Goal: Entertainment & Leisure: Consume media (video, audio)

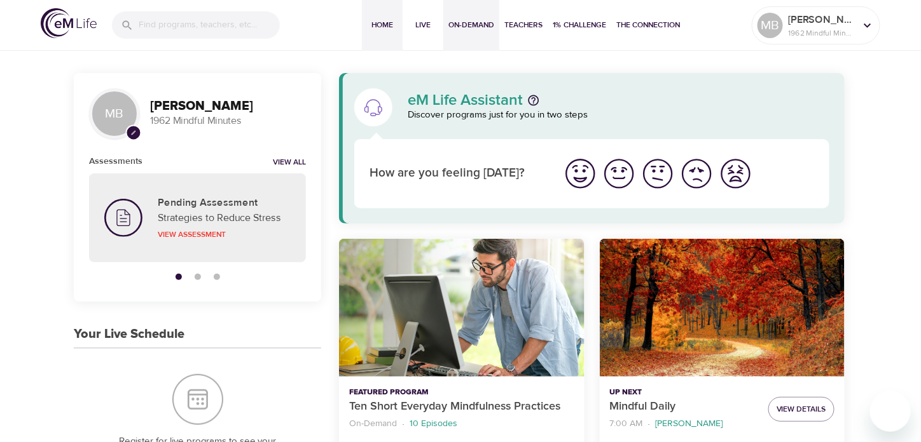
click at [452, 19] on span "On-Demand" at bounding box center [471, 24] width 46 height 13
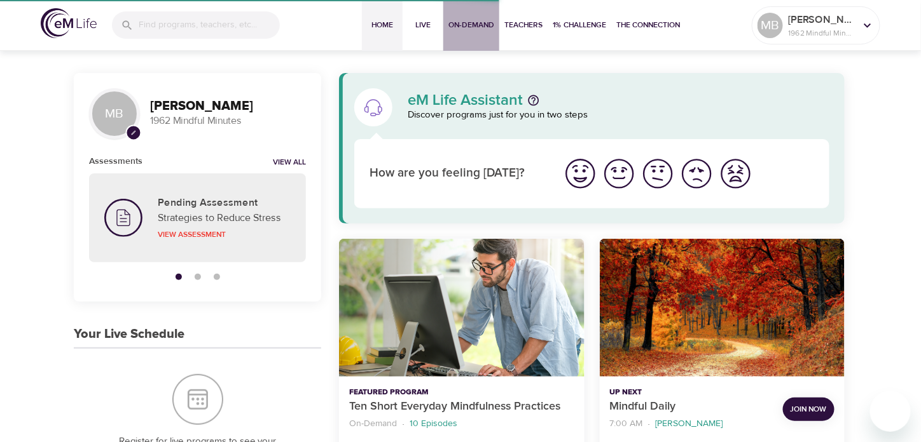
click at [449, 20] on span "On-Demand" at bounding box center [471, 24] width 46 height 13
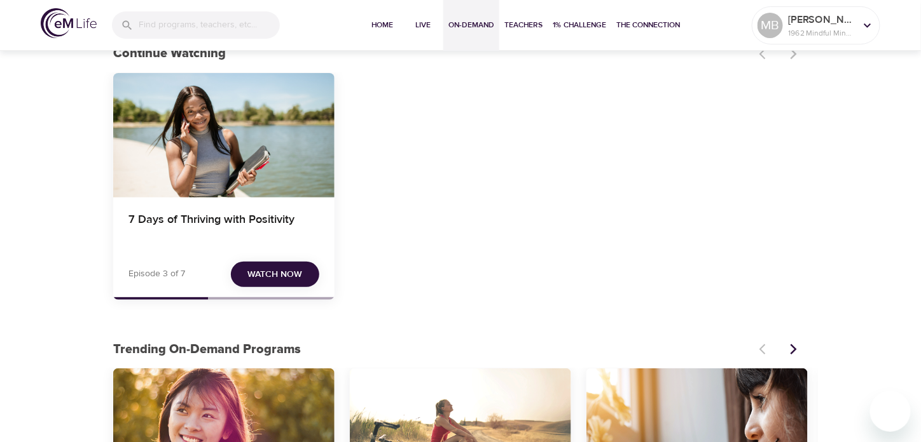
scroll to position [64, 0]
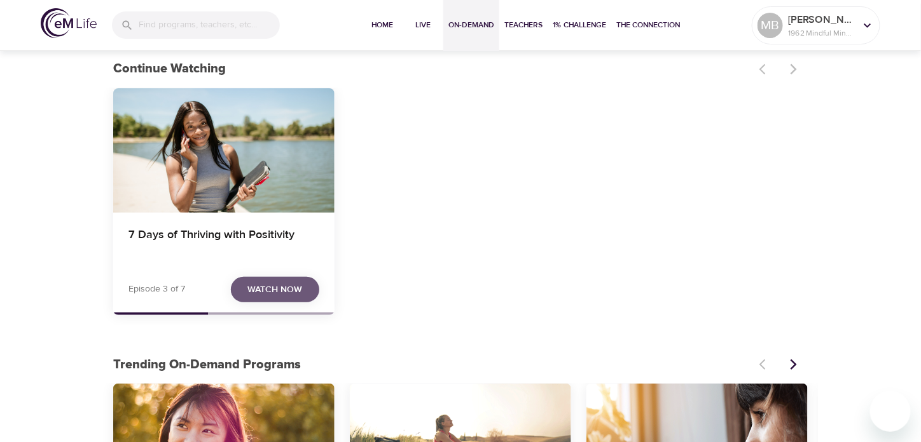
click at [257, 298] on button "Watch Now" at bounding box center [275, 290] width 88 height 26
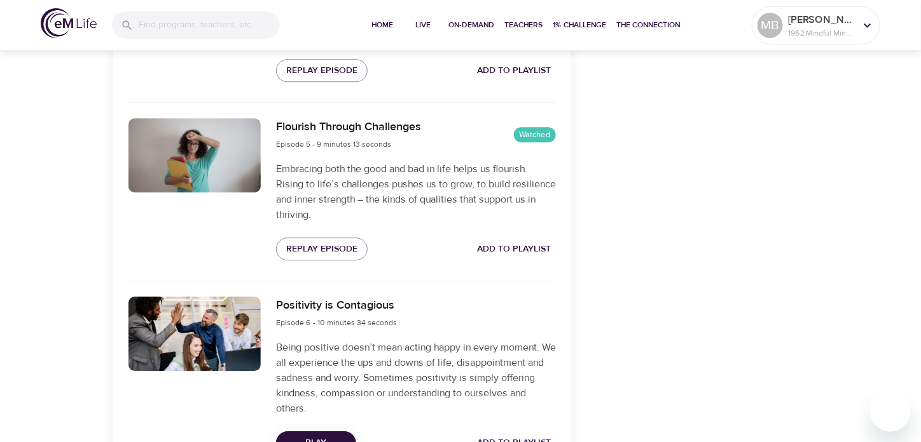
scroll to position [1208, 0]
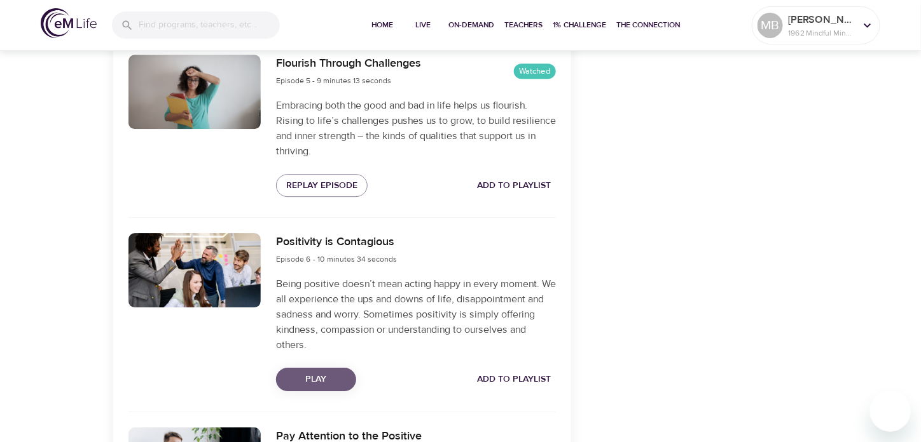
click at [306, 378] on span "Play" at bounding box center [316, 380] width 60 height 16
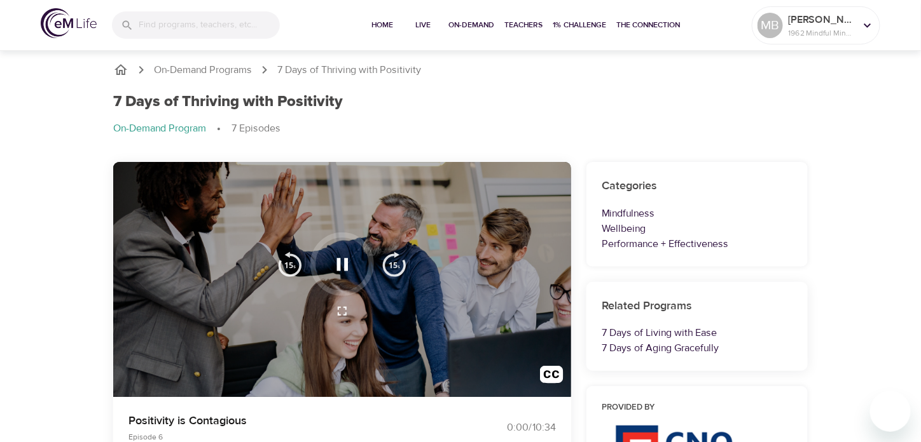
scroll to position [0, 0]
